Goal: Task Accomplishment & Management: Manage account settings

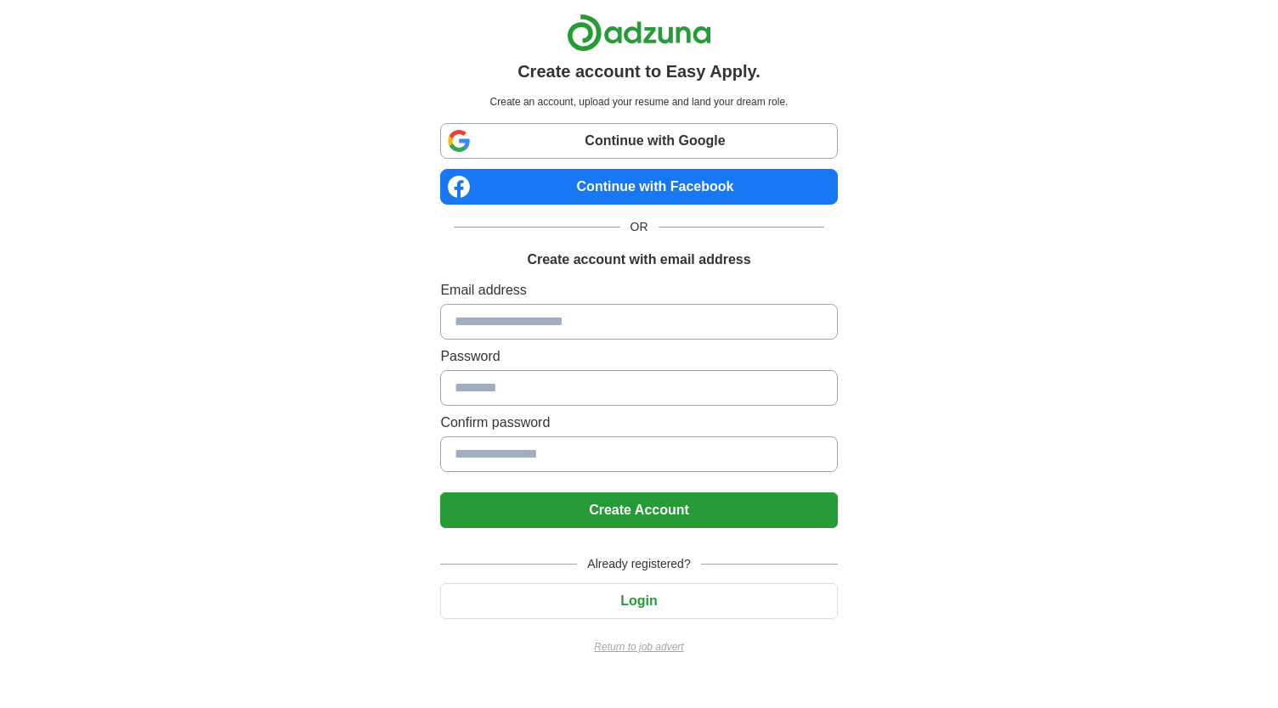
click at [573, 592] on button "Login" at bounding box center [638, 602] width 397 height 36
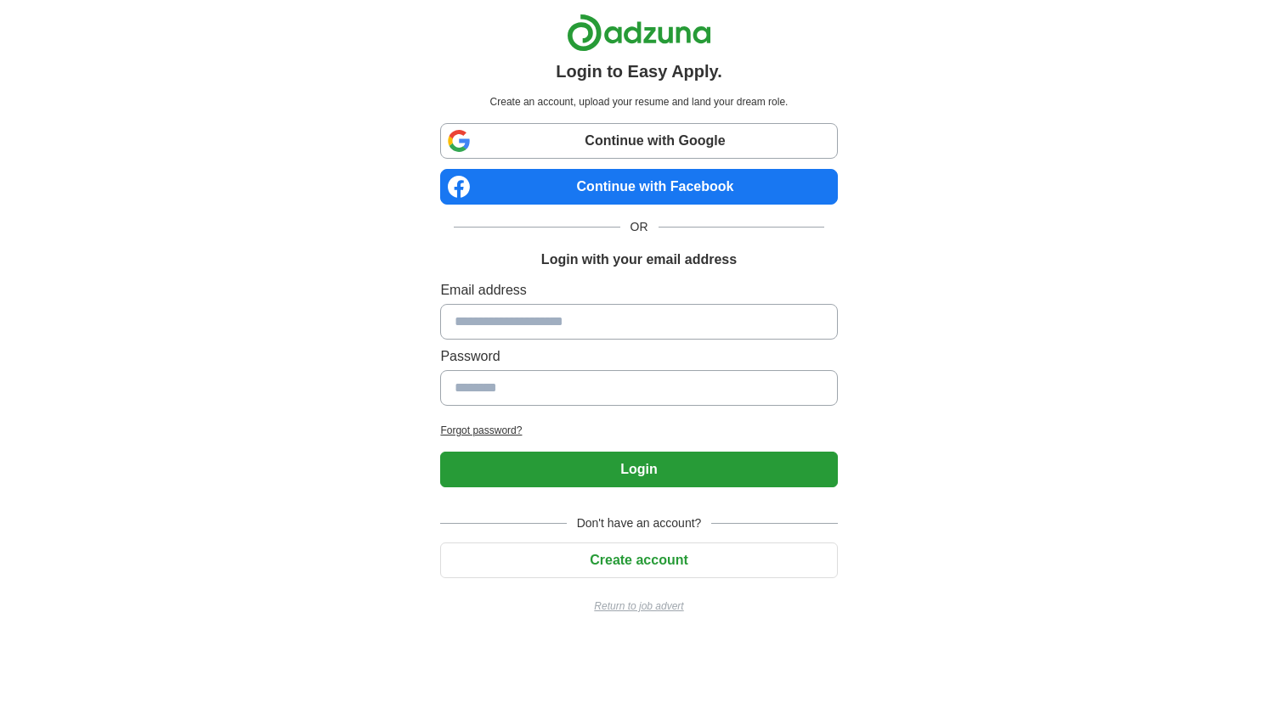
click at [586, 319] on input at bounding box center [638, 322] width 397 height 36
click at [479, 385] on input at bounding box center [638, 388] width 397 height 36
click at [556, 330] on input at bounding box center [638, 322] width 397 height 36
type input "**********"
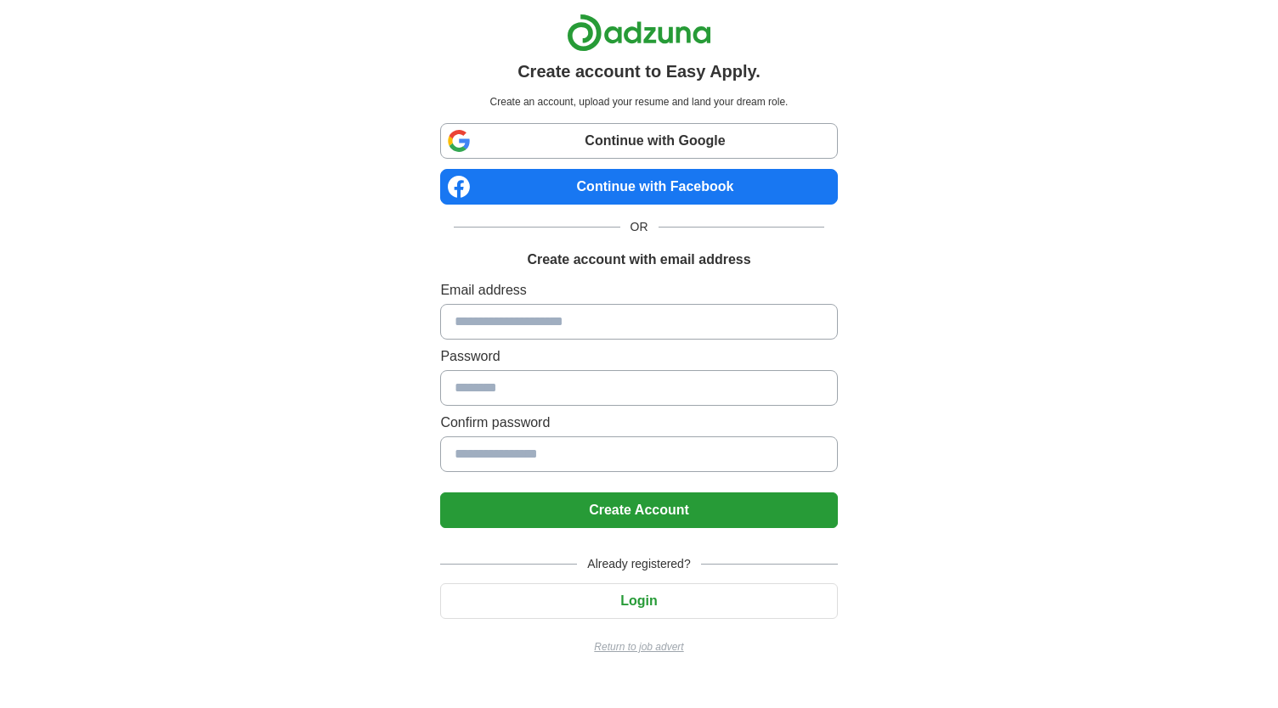
click at [635, 641] on p "Return to job advert" at bounding box center [638, 647] width 397 height 15
